Goal: Task Accomplishment & Management: Use online tool/utility

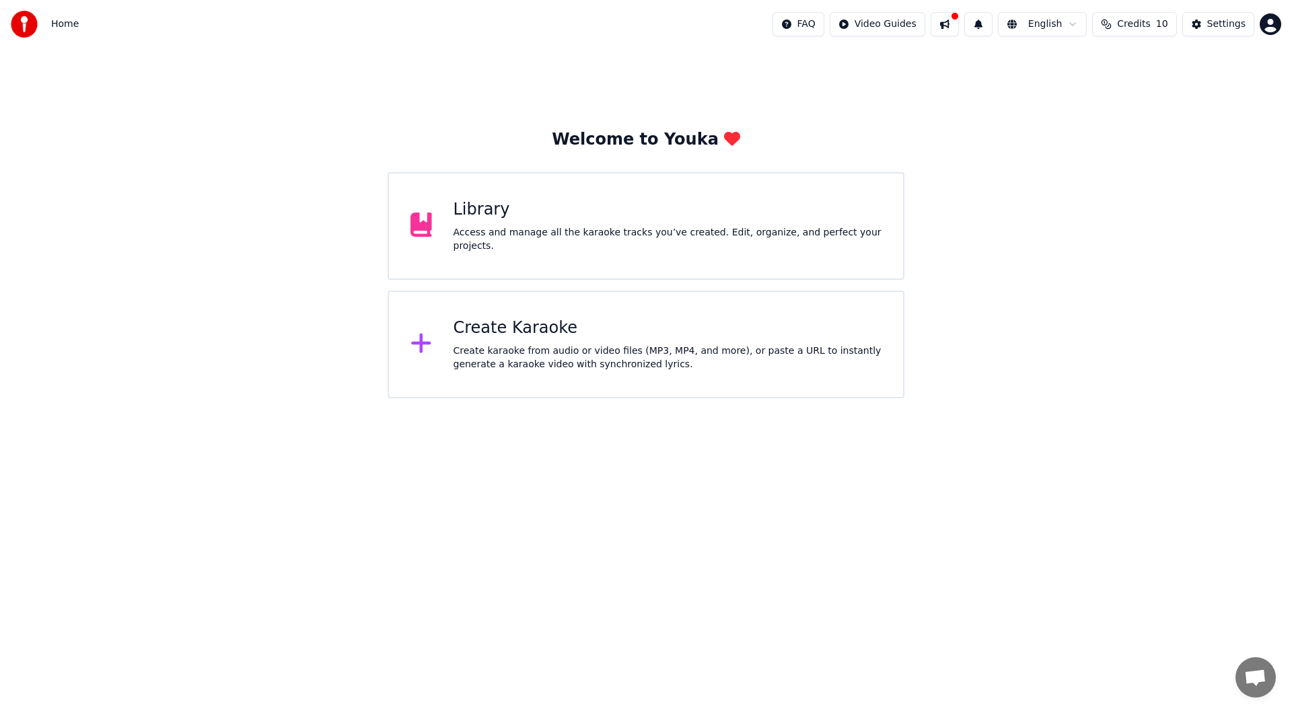
click at [626, 246] on div "Library Access and manage all the karaoke tracks you’ve created. Edit, organize…" at bounding box center [645, 226] width 517 height 108
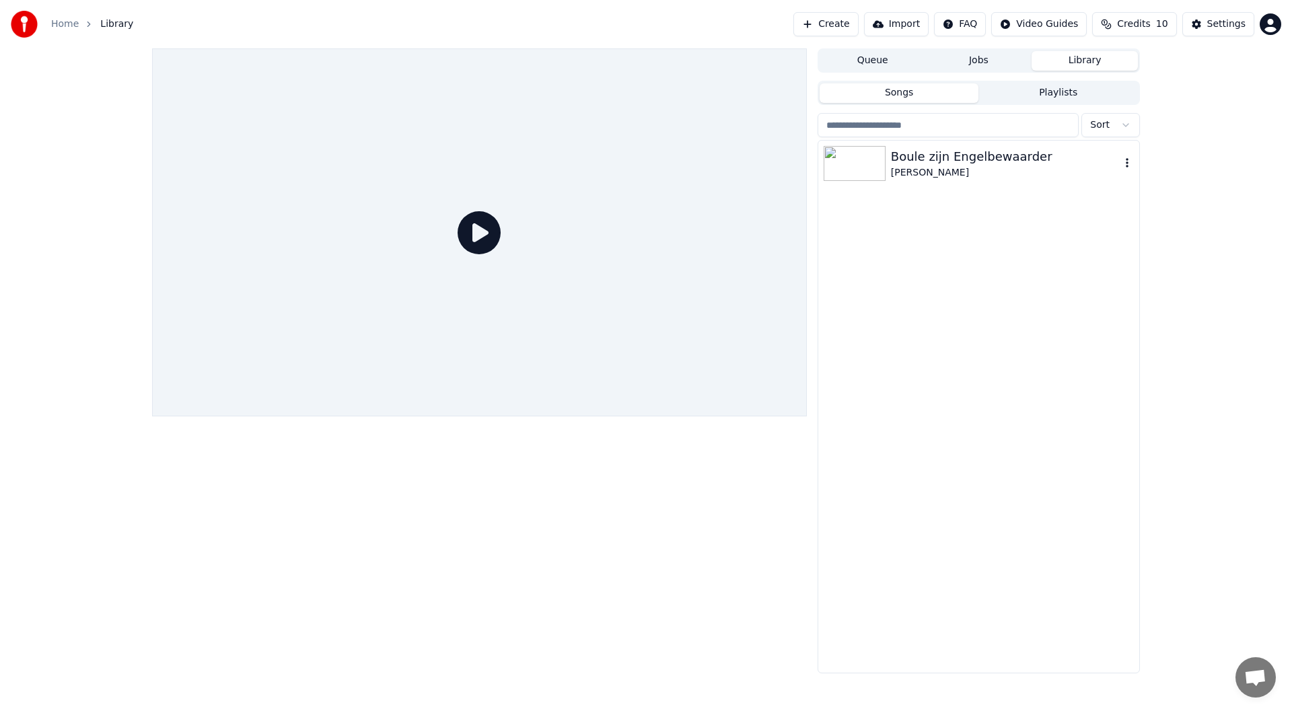
click at [922, 162] on div "Boule zijn Engelbewaarder" at bounding box center [1005, 156] width 229 height 19
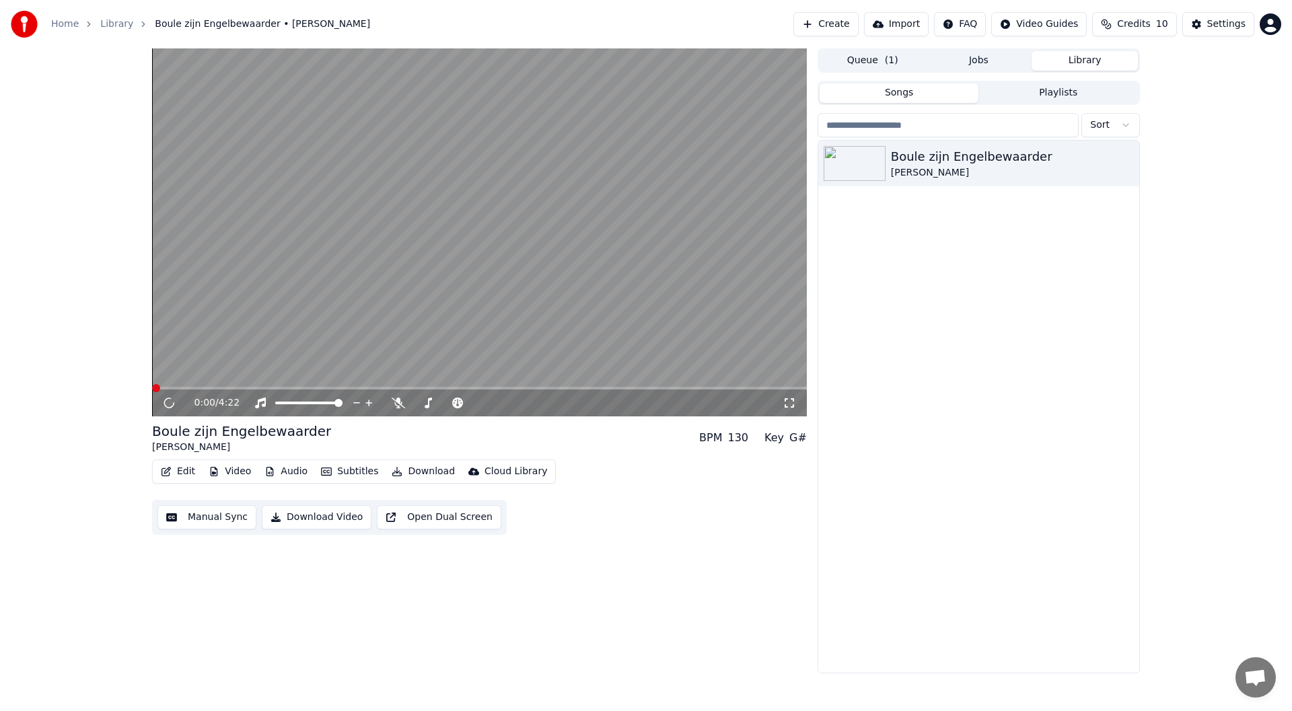
click at [295, 470] on button "Audio" at bounding box center [286, 471] width 54 height 19
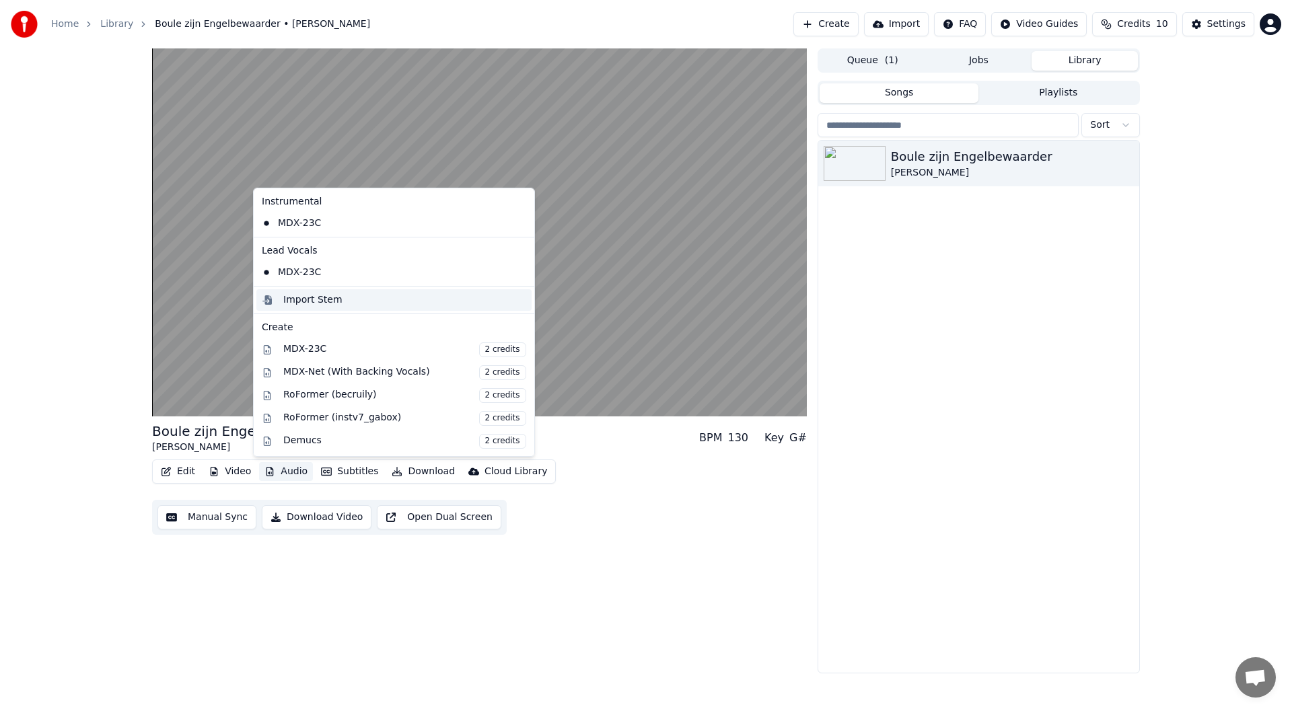
click at [327, 303] on div "Import Stem" at bounding box center [312, 299] width 59 height 13
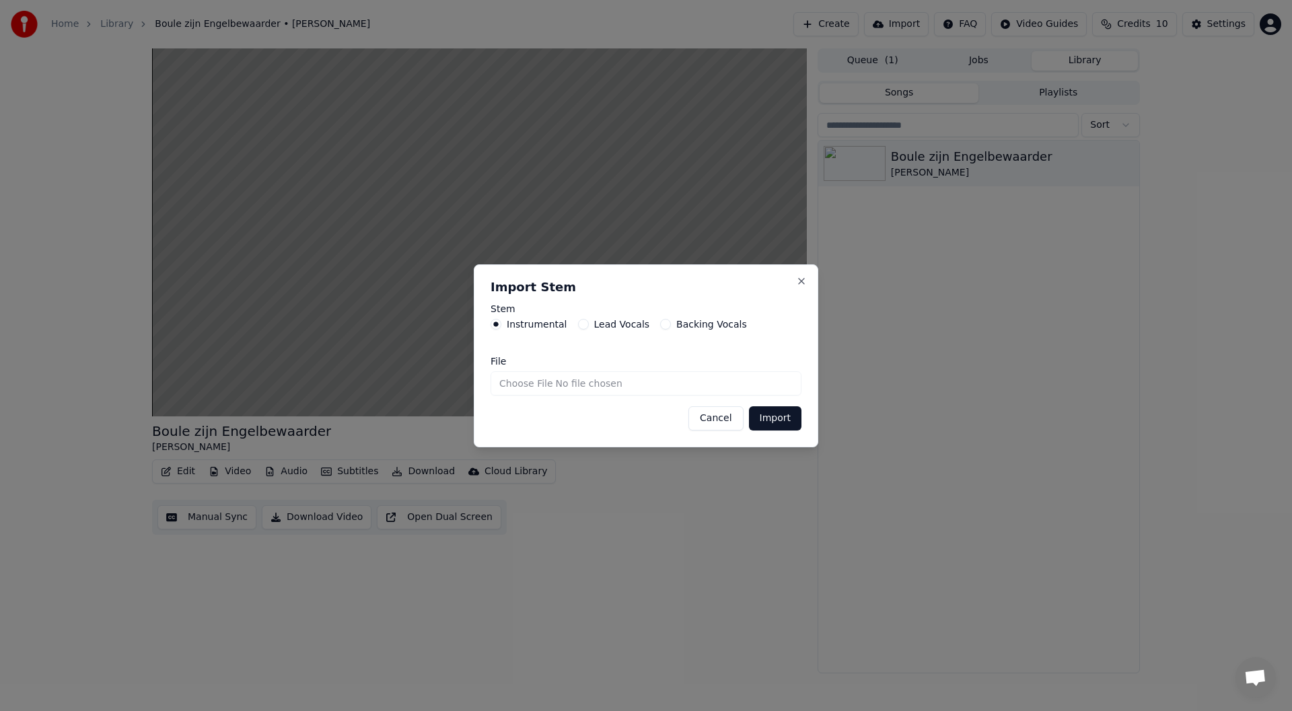
click at [579, 323] on button "Lead Vocals" at bounding box center [583, 324] width 11 height 11
click at [611, 382] on input "File" at bounding box center [645, 383] width 311 height 24
drag, startPoint x: 544, startPoint y: 387, endPoint x: 599, endPoint y: 383, distance: 55.9
click at [543, 387] on input "File" at bounding box center [645, 383] width 311 height 24
click at [542, 387] on input "File" at bounding box center [645, 383] width 311 height 24
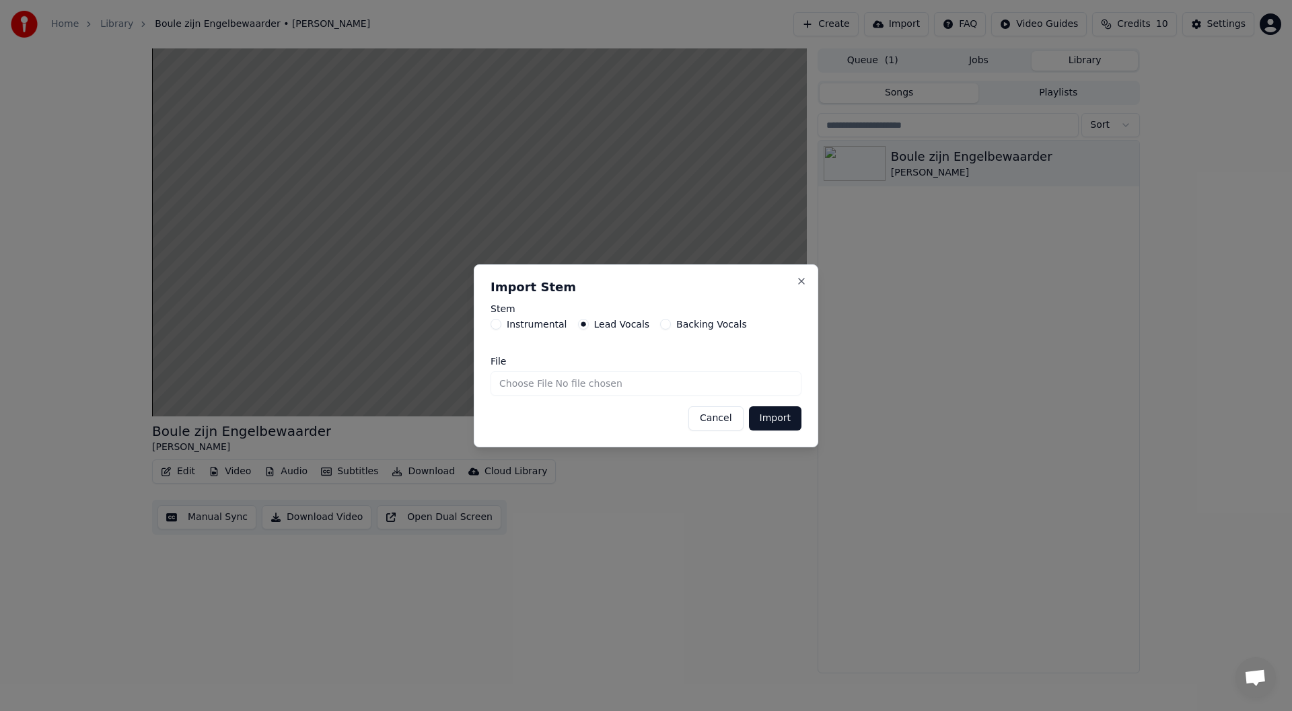
click at [599, 383] on input "File" at bounding box center [645, 383] width 311 height 24
click at [721, 424] on button "Cancel" at bounding box center [715, 418] width 54 height 24
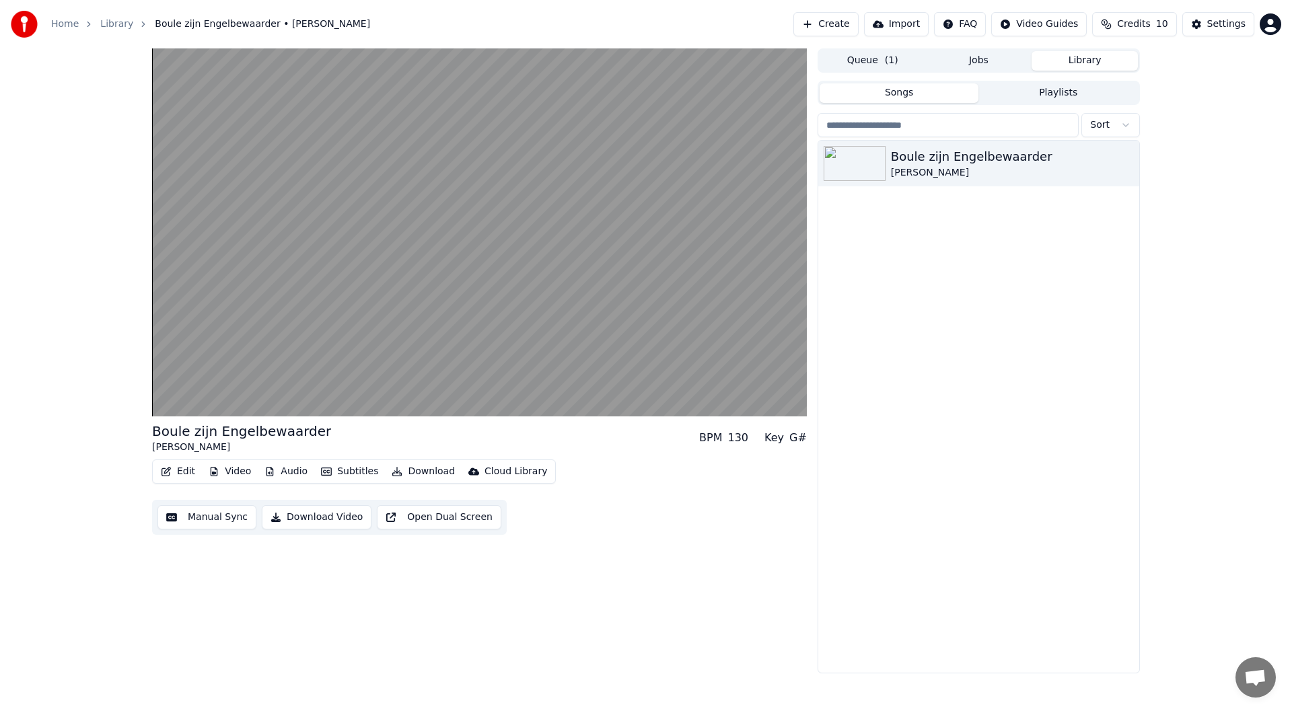
click at [180, 470] on button "Edit" at bounding box center [177, 471] width 45 height 19
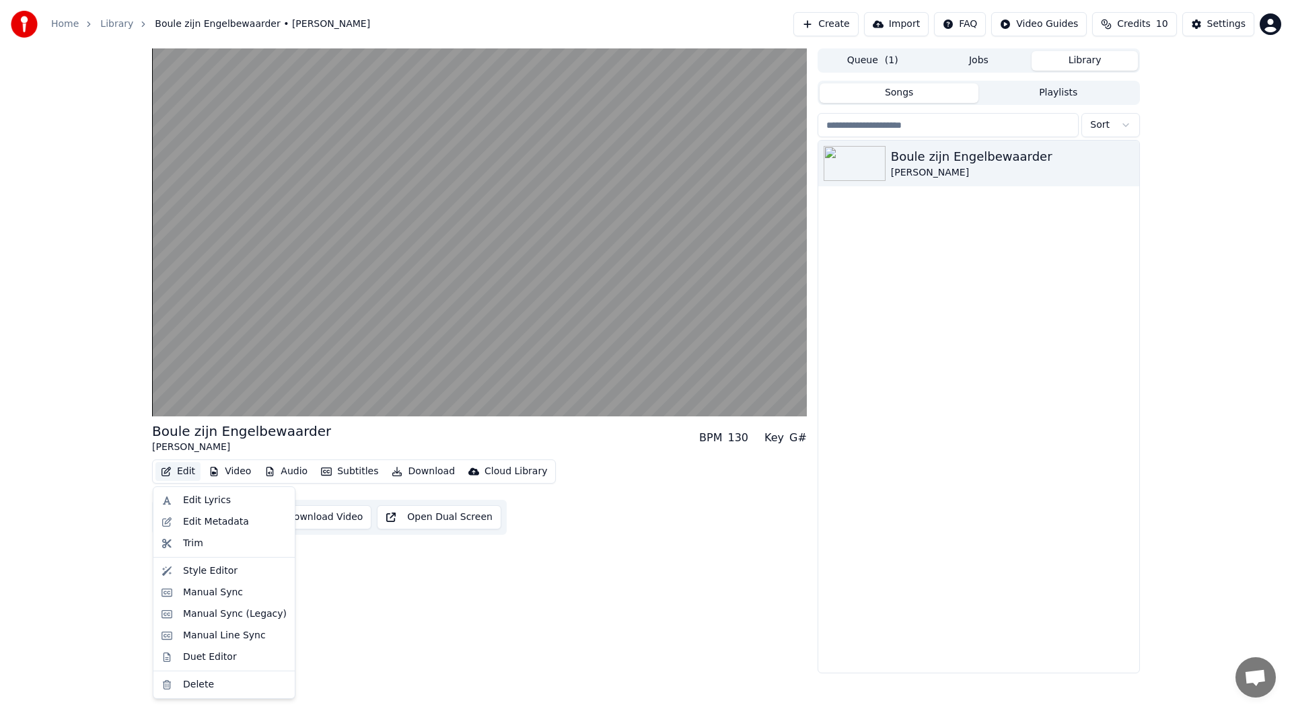
click at [357, 602] on div "Boule zijn Engelbewaarder [PERSON_NAME] Putten BPM 130 Key G# Edit Video Audio …" at bounding box center [479, 360] width 655 height 625
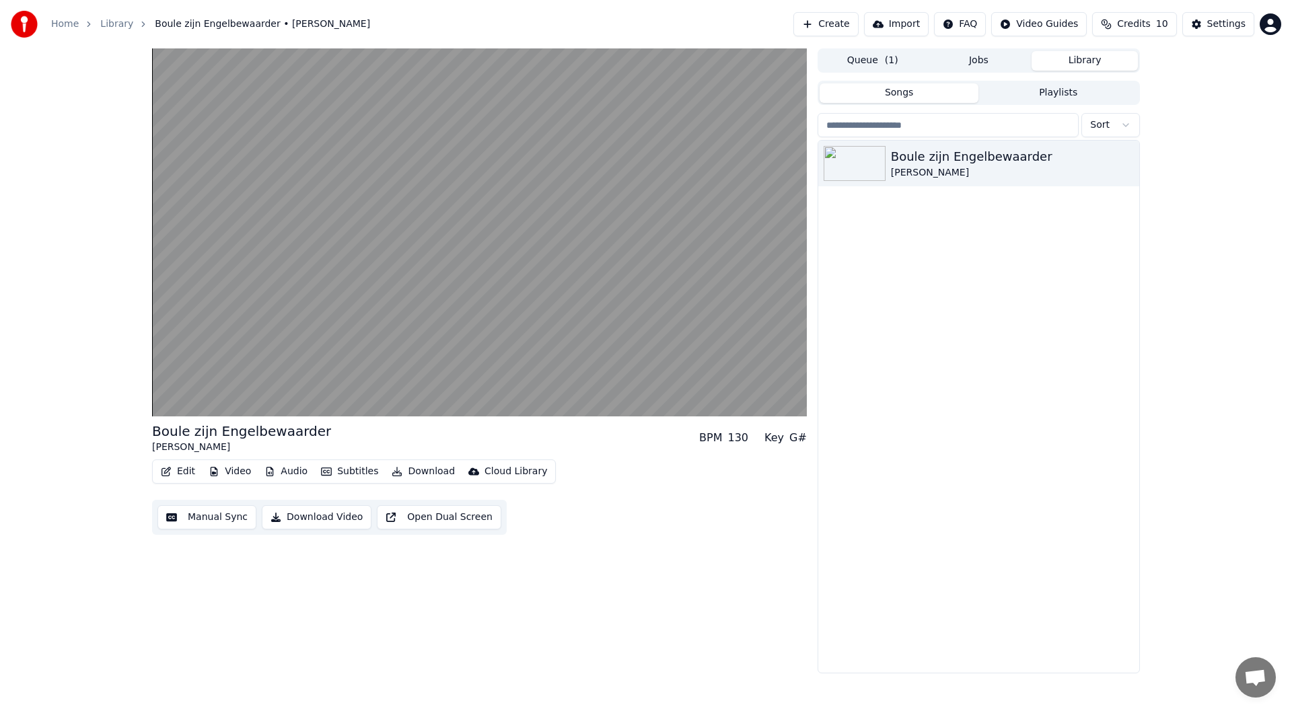
click at [198, 515] on button "Manual Sync" at bounding box center [206, 517] width 99 height 24
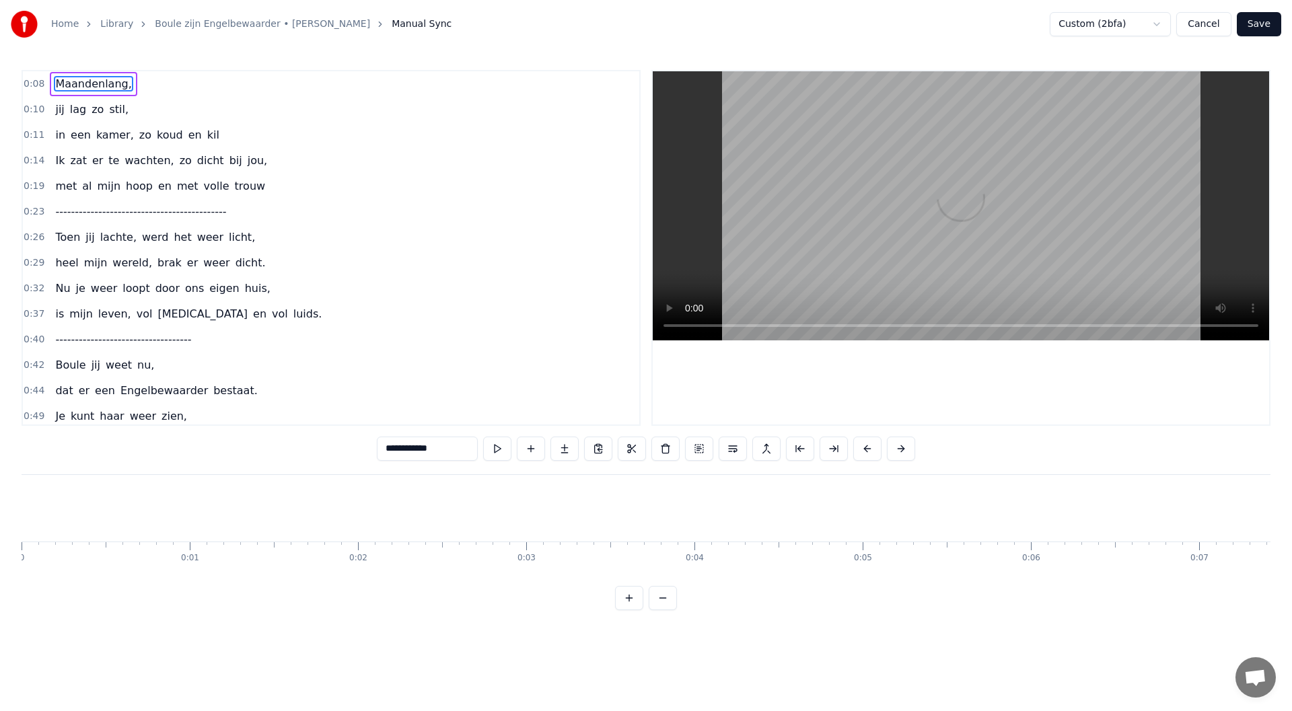
scroll to position [0, 1368]
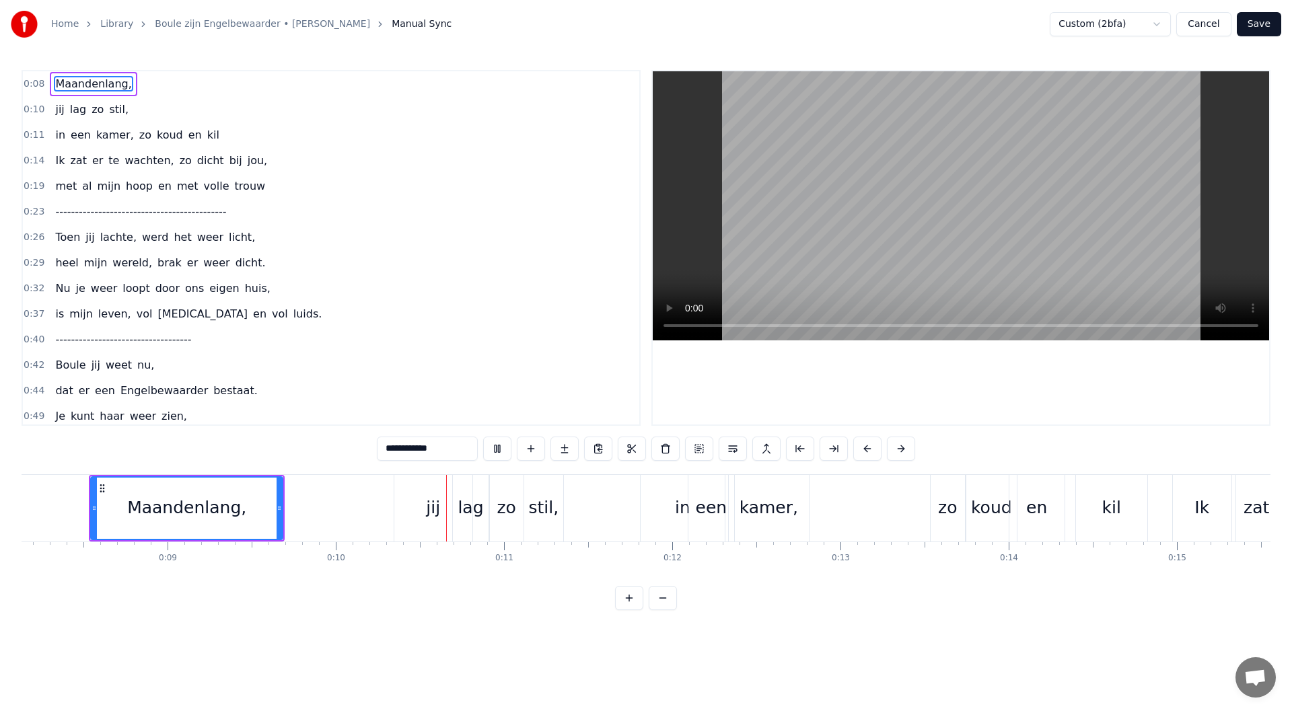
click at [153, 118] on div "0:10 jij lag zo stil," at bounding box center [331, 110] width 616 height 26
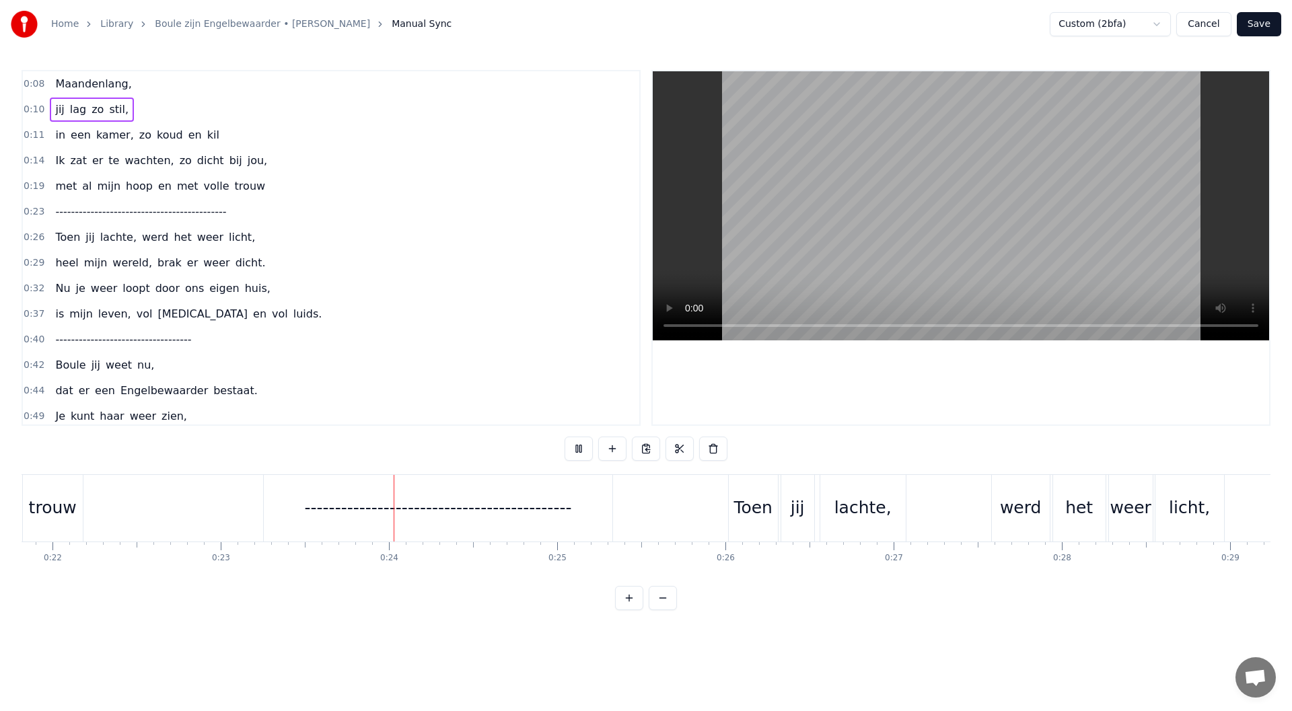
scroll to position [0, 3838]
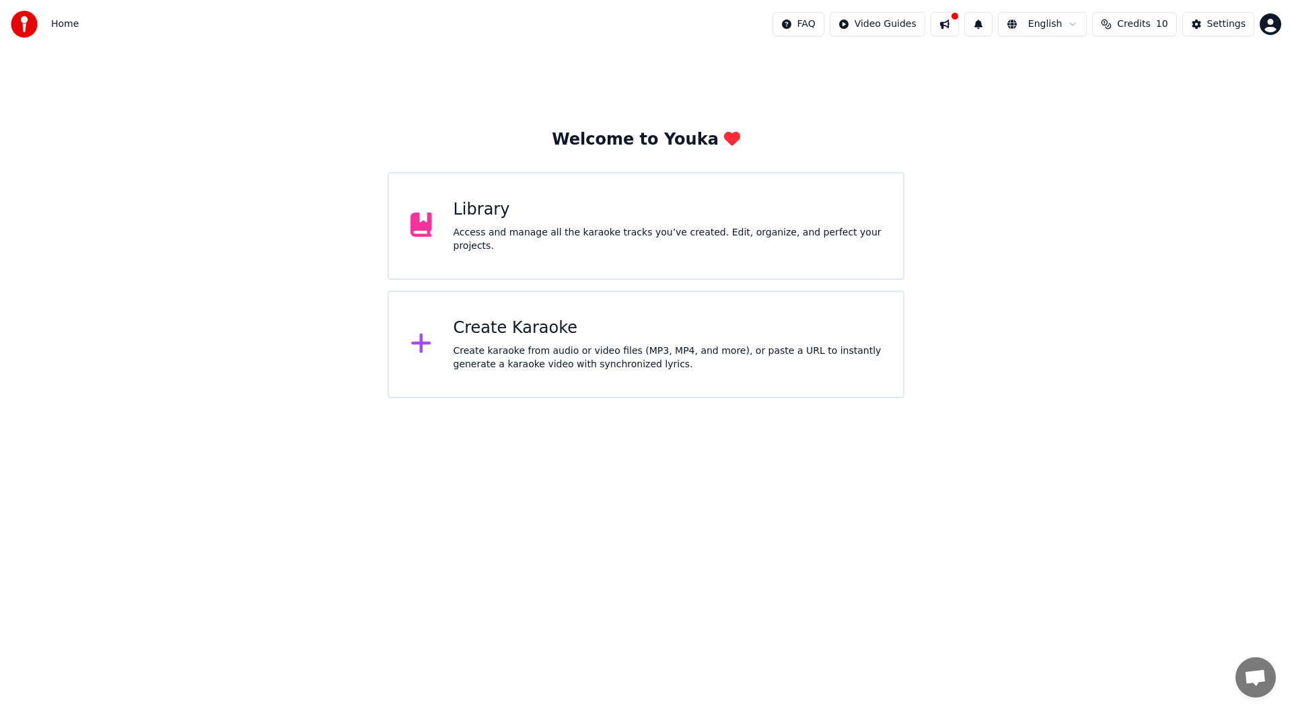
click at [486, 221] on div "Library" at bounding box center [667, 210] width 429 height 22
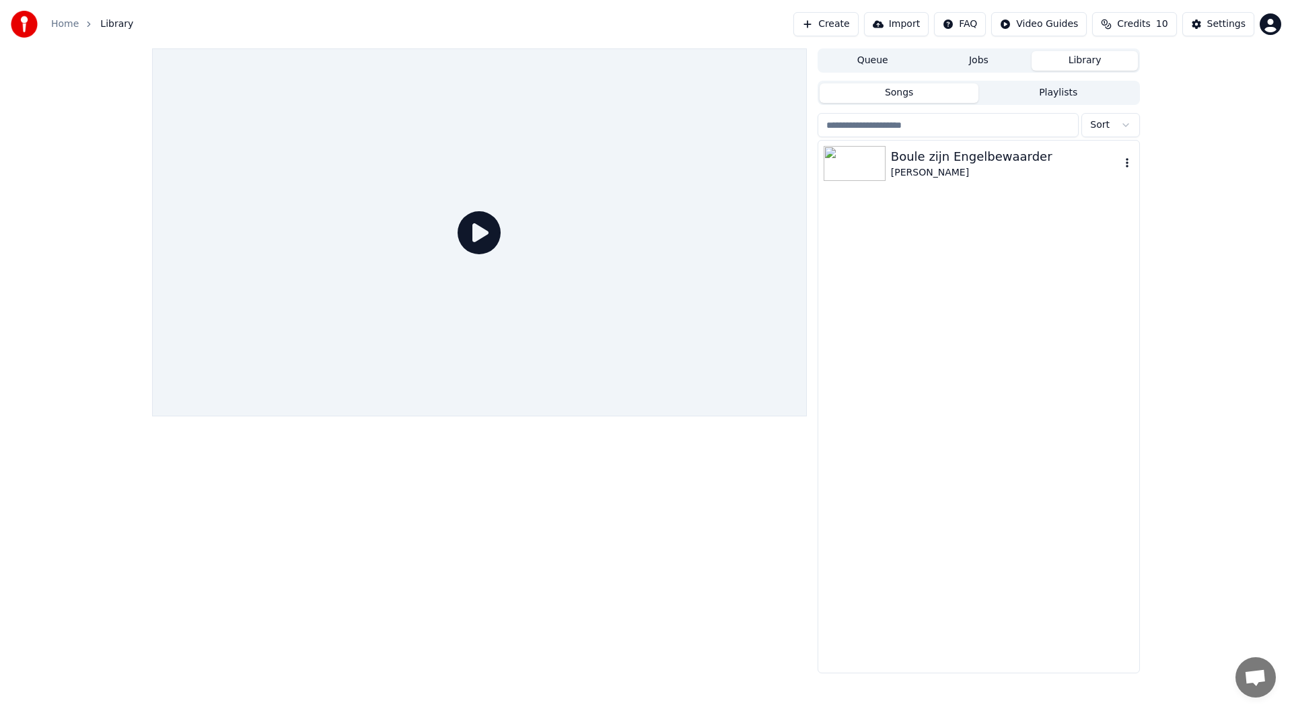
click at [924, 153] on div "Boule zijn Engelbewaarder" at bounding box center [1005, 156] width 229 height 19
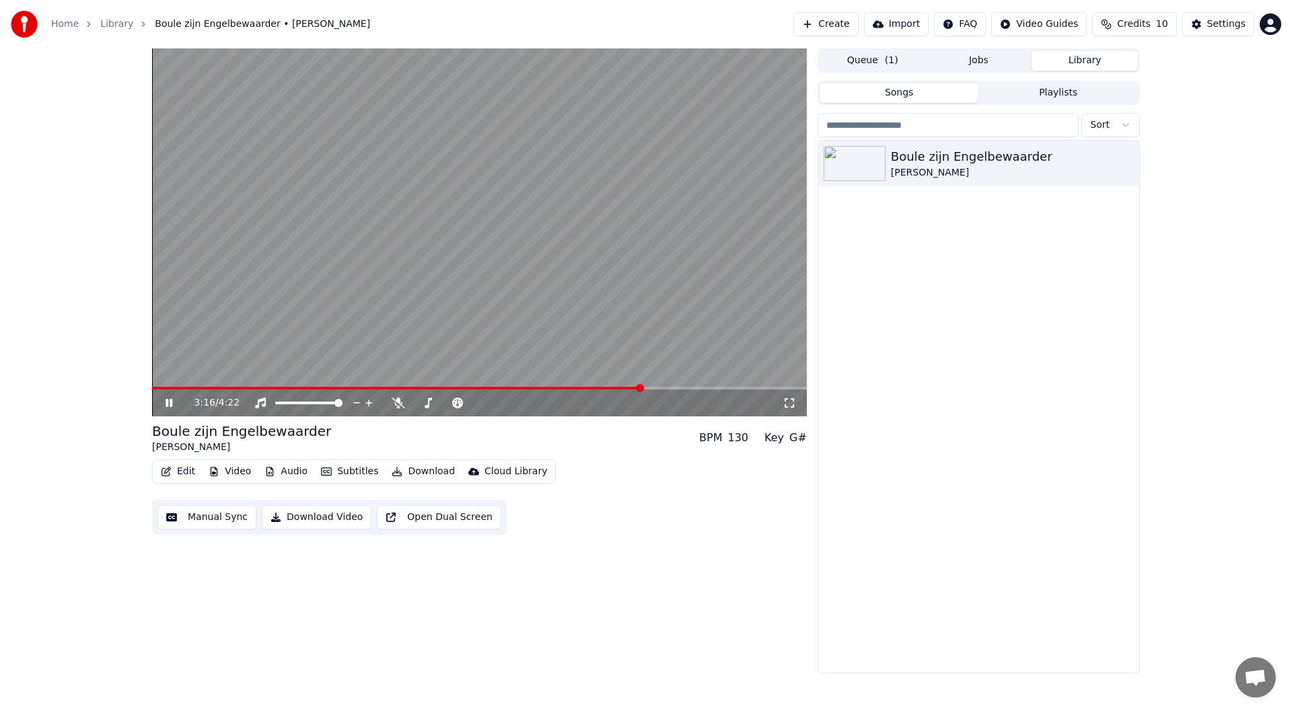
click at [171, 400] on icon at bounding box center [168, 403] width 7 height 8
